Goal: Task Accomplishment & Management: Use online tool/utility

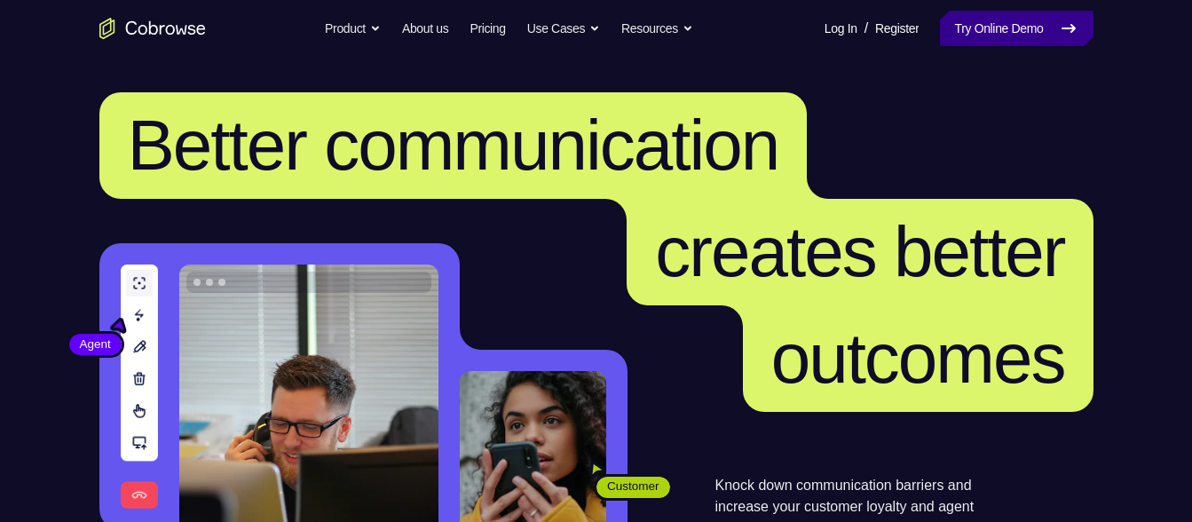
click at [982, 29] on link "Try Online Demo" at bounding box center [1016, 29] width 153 height 36
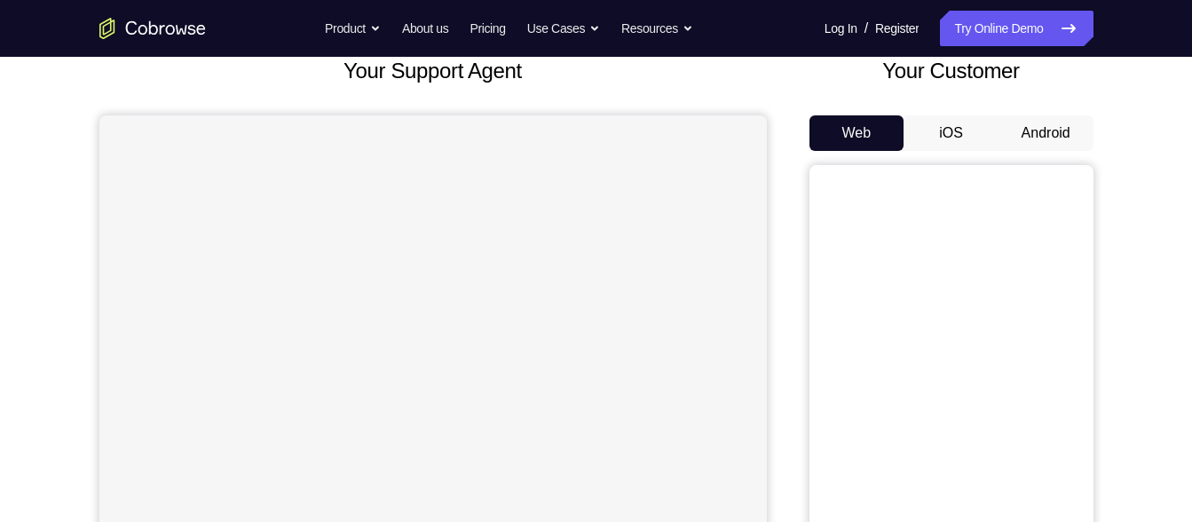
scroll to position [112, 0]
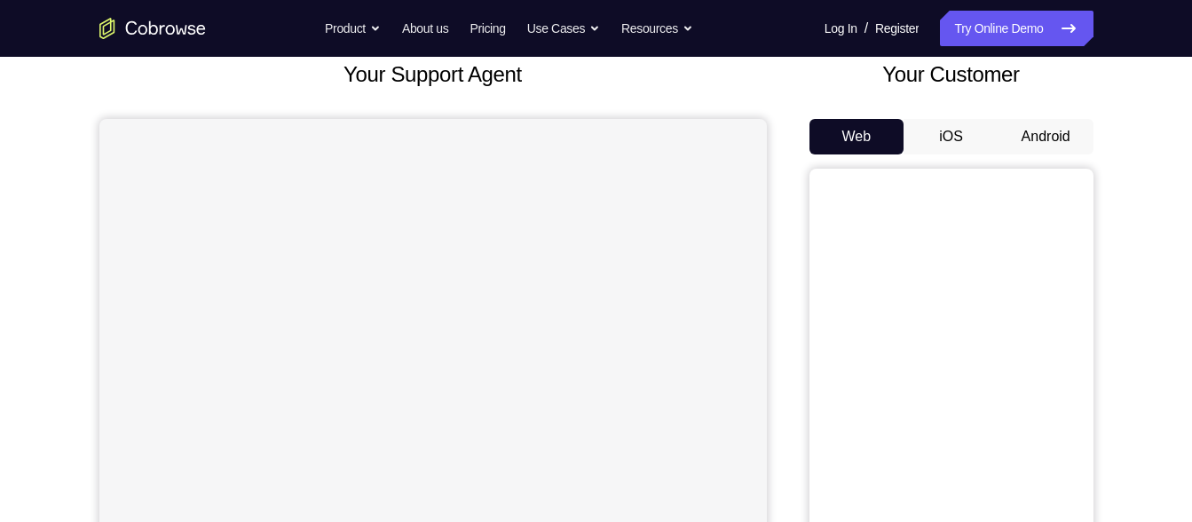
click at [1045, 142] on button "Android" at bounding box center [1046, 137] width 95 height 36
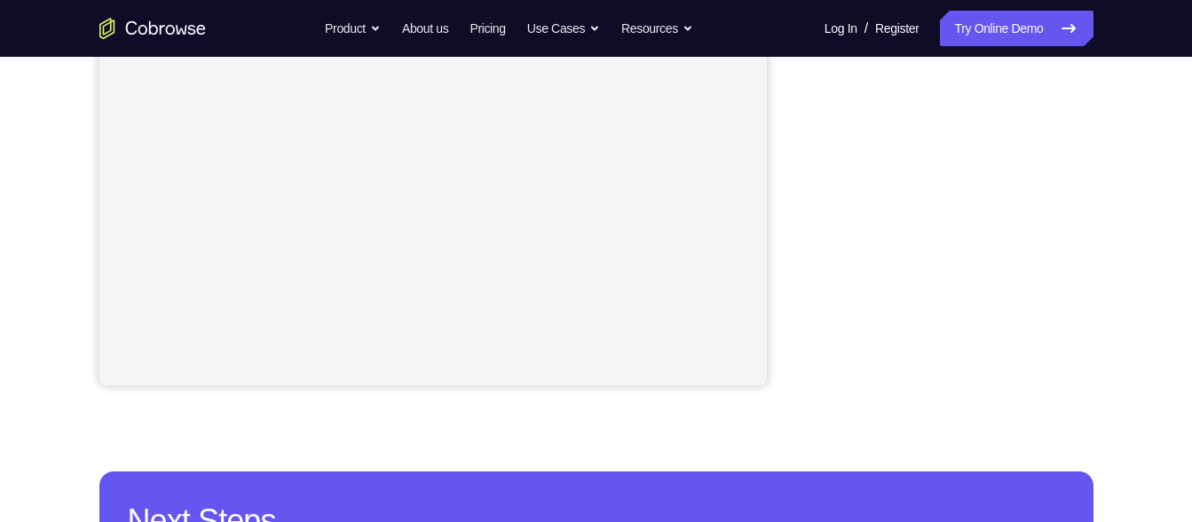
scroll to position [443, 0]
